Goal: Find contact information: Find contact information

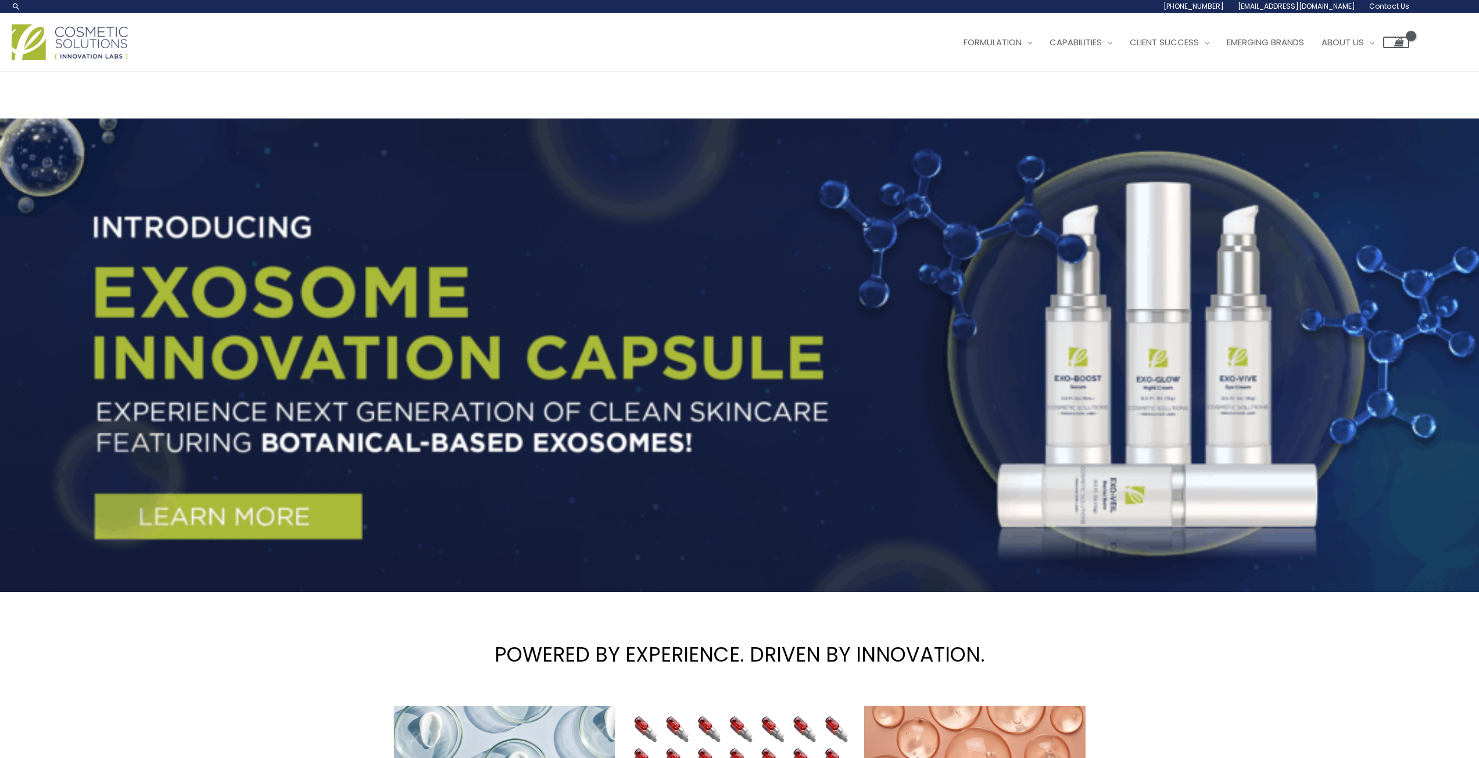
click at [468, 71] on header "Search... [PHONE_NUMBER] [EMAIL_ADDRESS][DOMAIN_NAME] Contact Us Main Menu Form…" at bounding box center [739, 35] width 1479 height 71
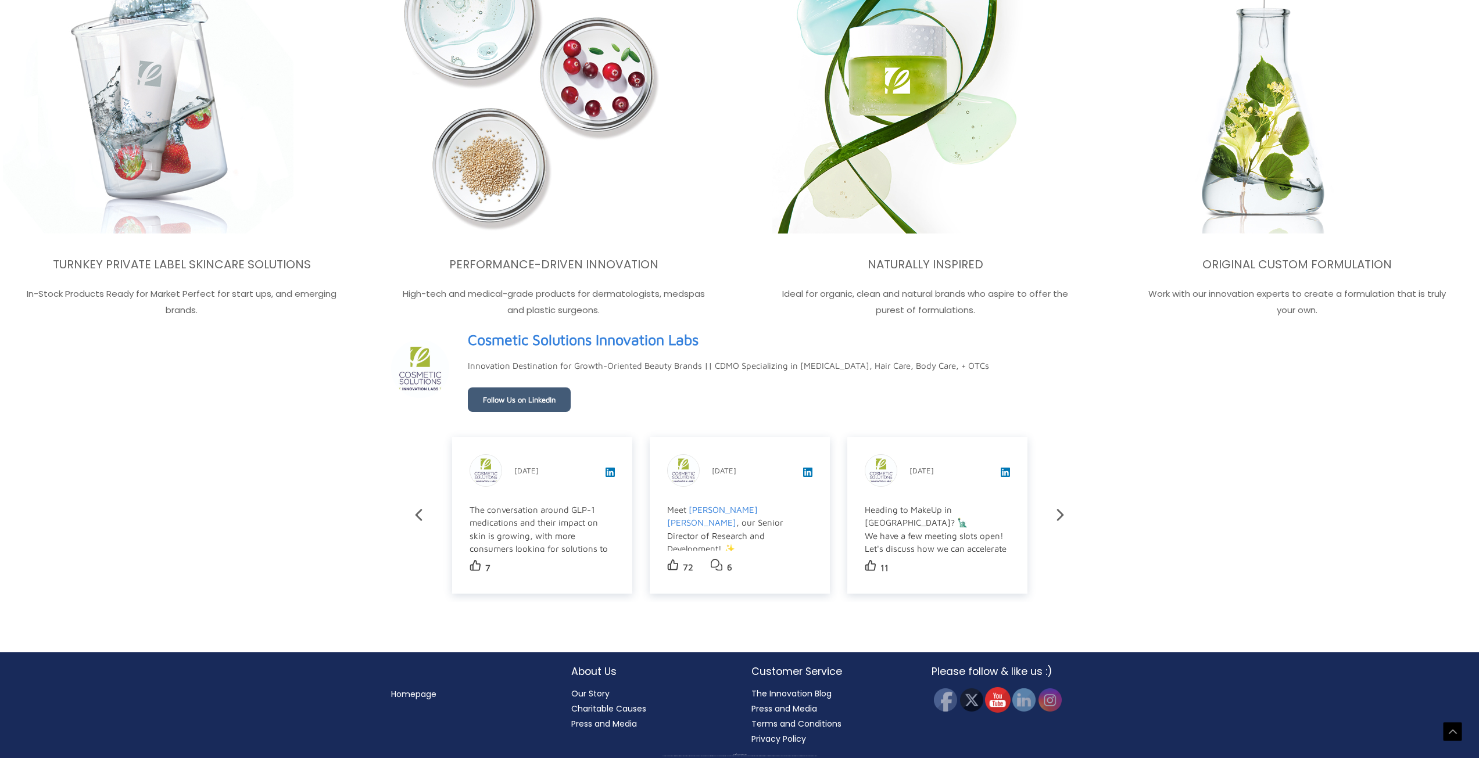
scroll to position [2379, 0]
drag, startPoint x: 951, startPoint y: 722, endPoint x: 941, endPoint y: 678, distance: 44.6
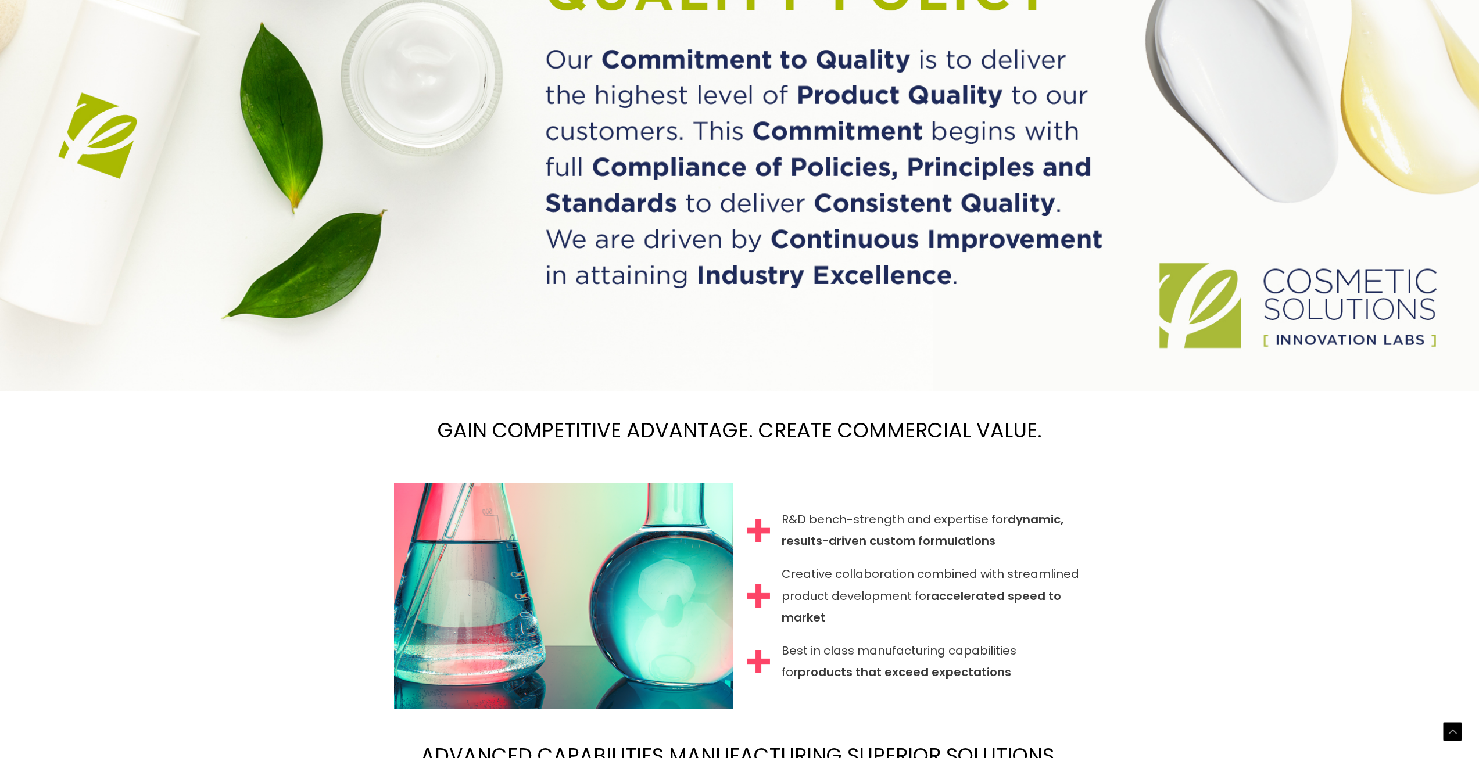
scroll to position [0, 0]
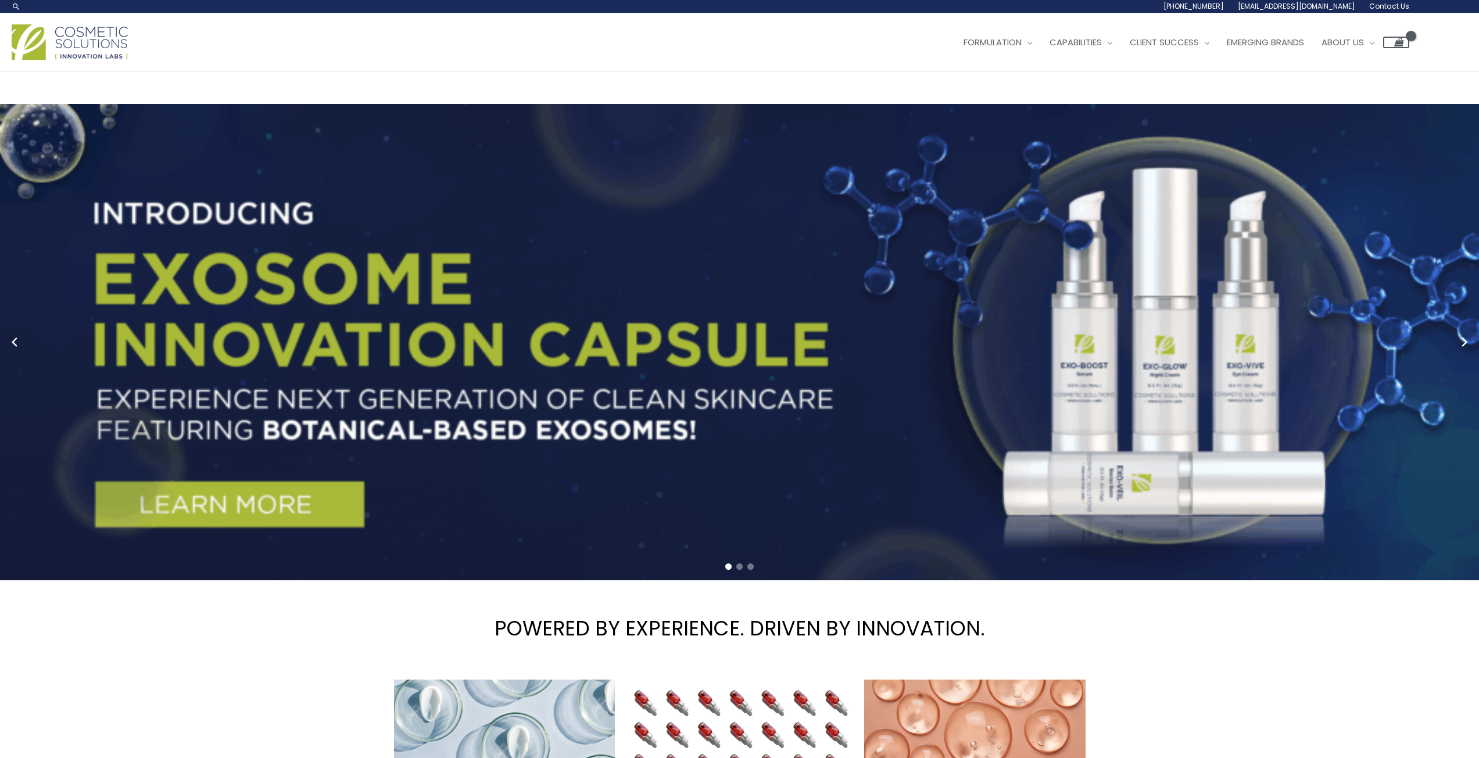
click at [0, 0] on span "Contact Us" at bounding box center [0, 0] width 0 height 0
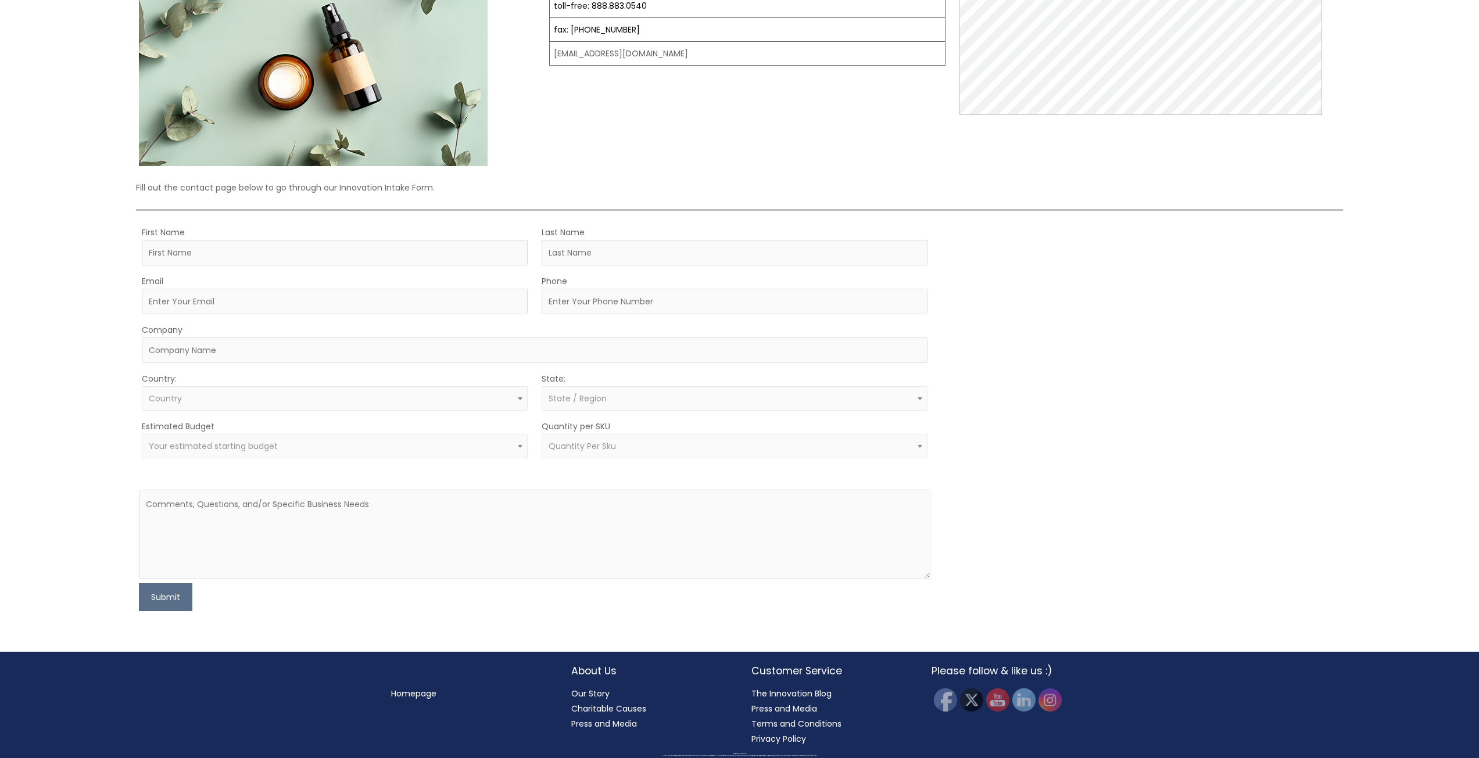
scroll to position [39, 0]
